Goal: Information Seeking & Learning: Learn about a topic

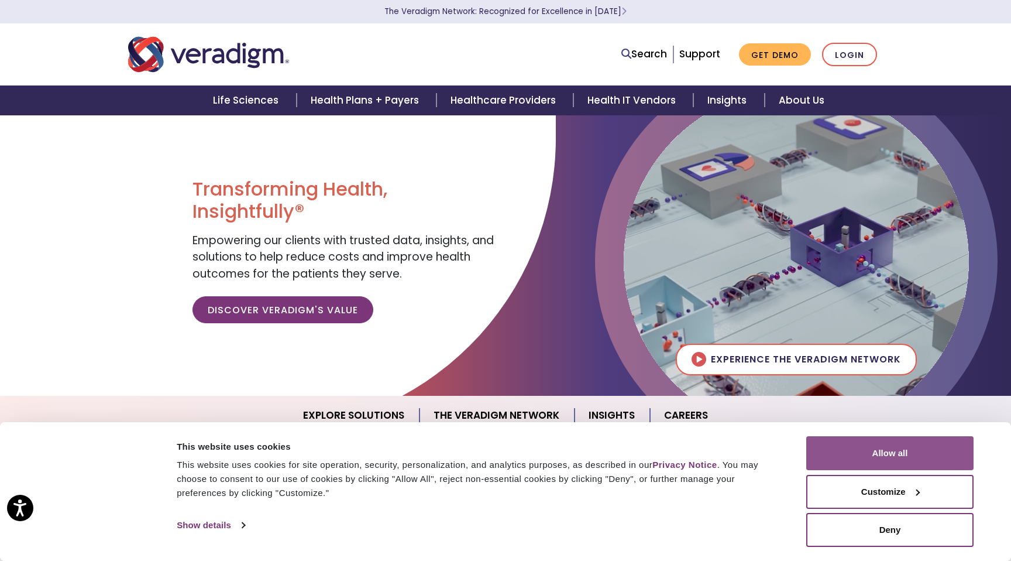
click at [836, 455] on button "Allow all" at bounding box center [889, 453] width 167 height 34
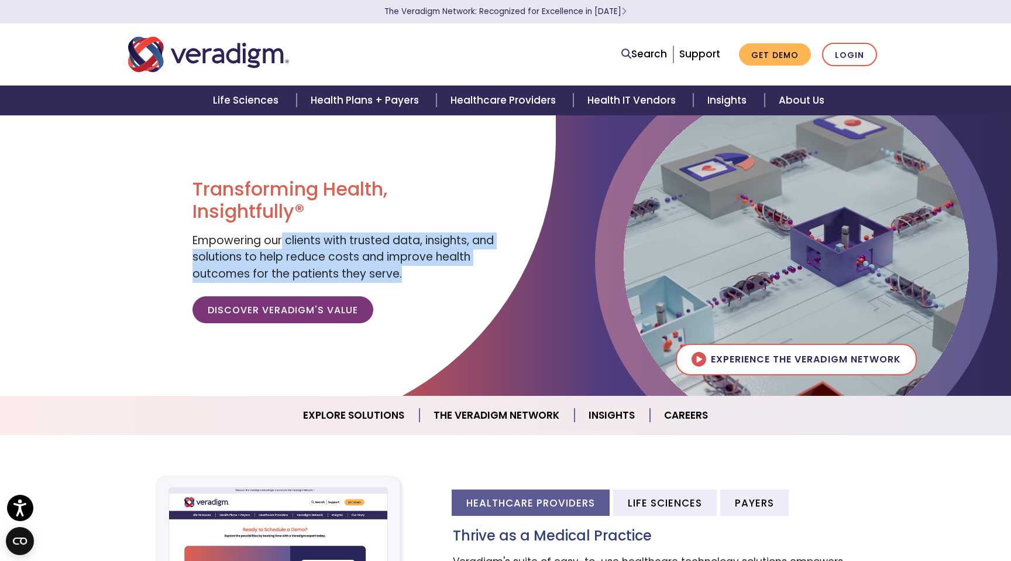
drag, startPoint x: 282, startPoint y: 245, endPoint x: 401, endPoint y: 276, distance: 123.4
click at [401, 276] on div "Transforming Health, Insightfully® Empowering our clients with trusted data, in…" at bounding box center [345, 255] width 304 height 155
drag, startPoint x: 337, startPoint y: 238, endPoint x: 400, endPoint y: 267, distance: 69.1
click at [399, 267] on div "Transforming Health, Insightfully® Empowering our clients with trusted data, in…" at bounding box center [345, 255] width 304 height 155
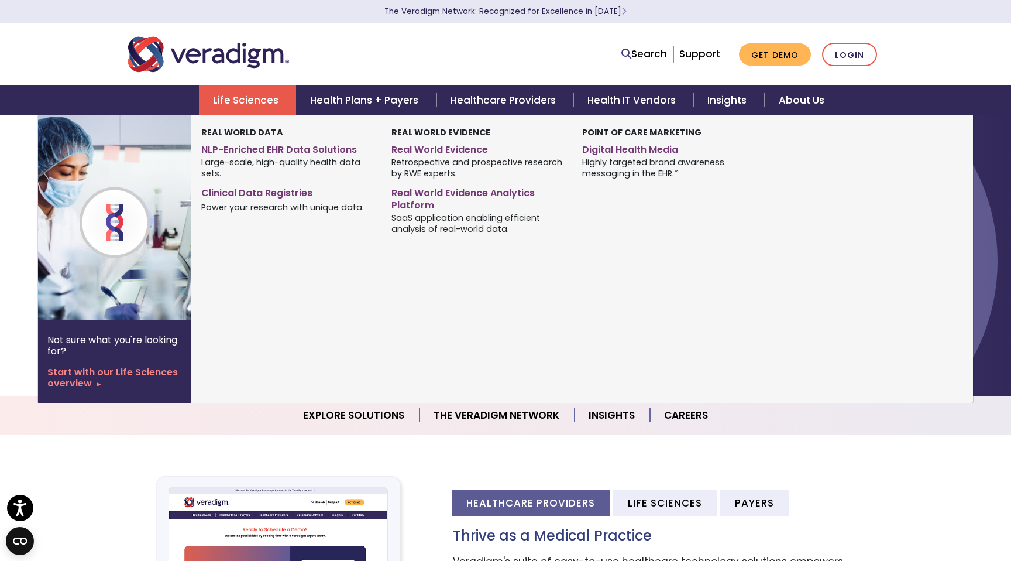
click at [241, 95] on link "Life Sciences" at bounding box center [247, 100] width 97 height 30
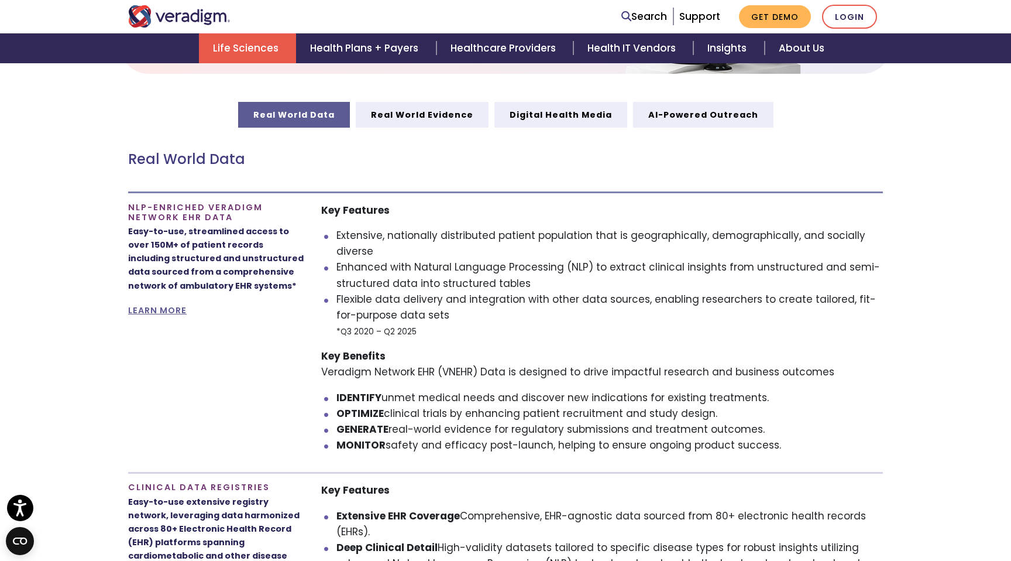
scroll to position [625, 0]
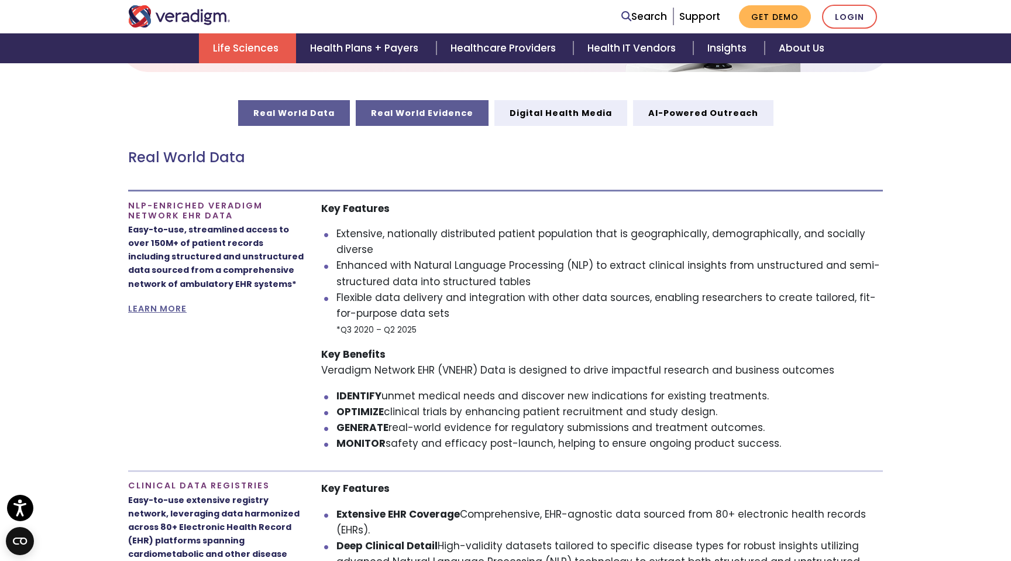
click at [409, 121] on link "Real World Evidence" at bounding box center [422, 113] width 133 height 26
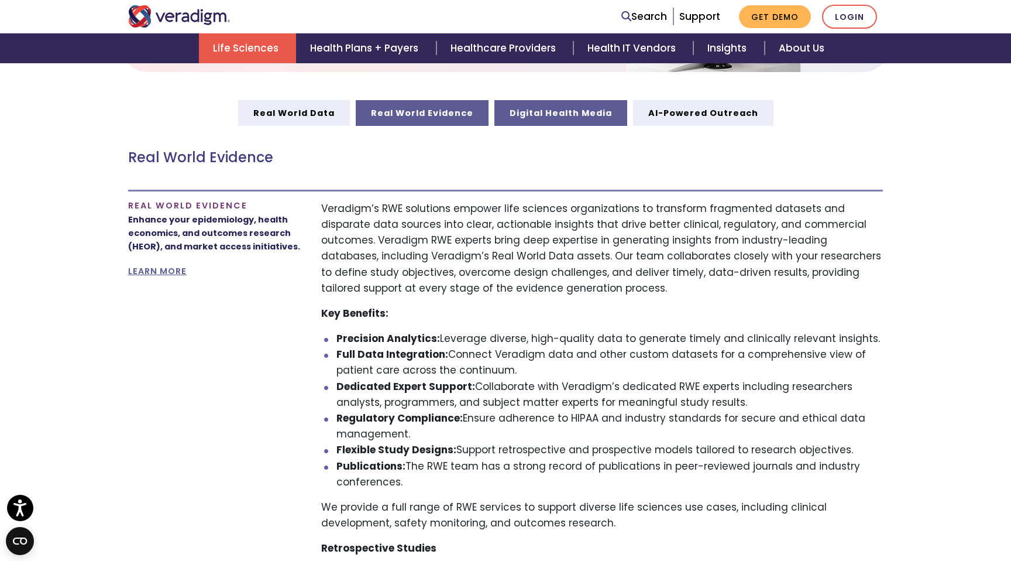
click at [527, 109] on link "Digital Health Media" at bounding box center [561, 113] width 133 height 26
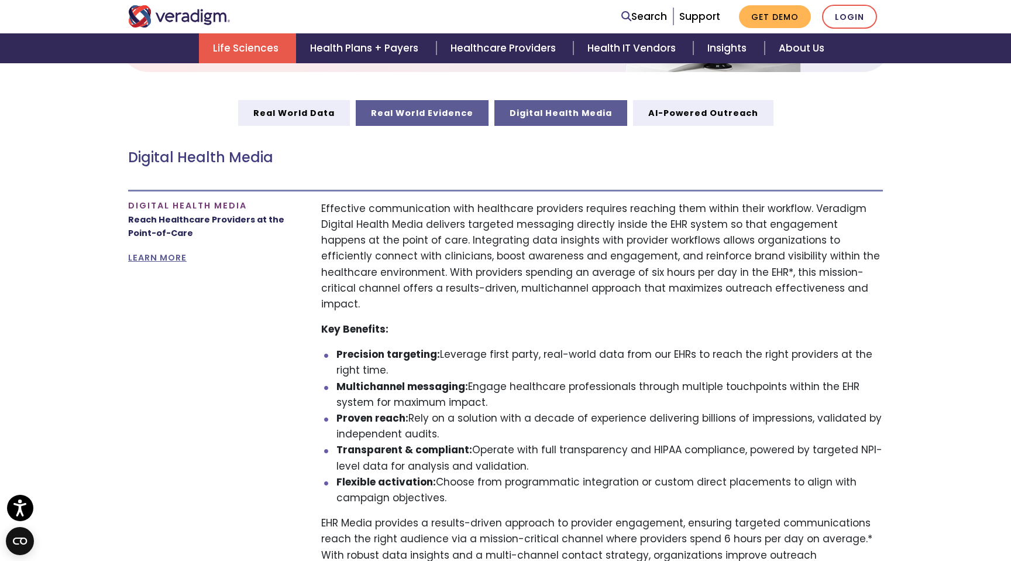
click at [403, 107] on link "Real World Evidence" at bounding box center [422, 113] width 133 height 26
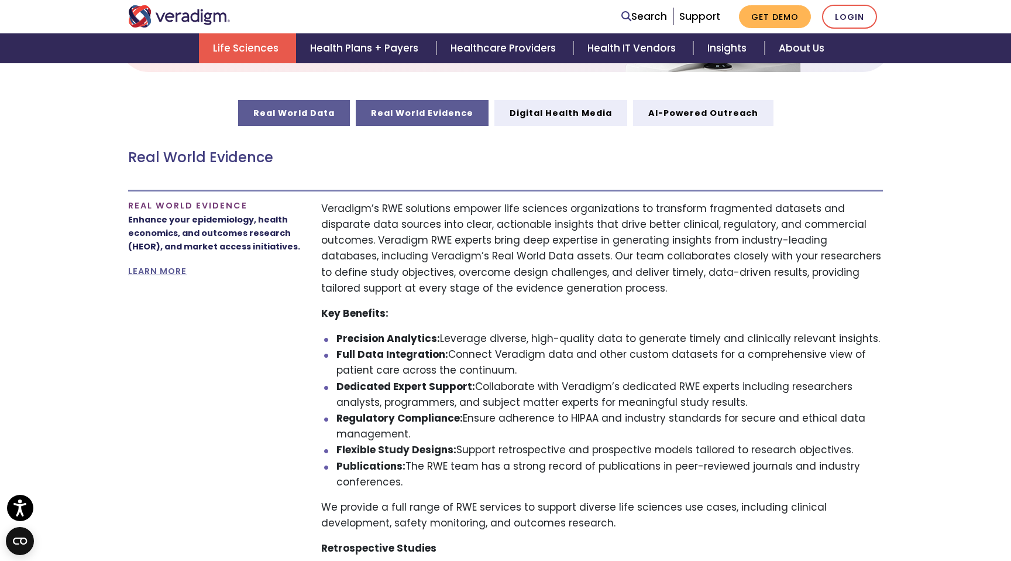
click at [321, 109] on link "Real World Data" at bounding box center [294, 113] width 112 height 26
